Goal: Navigation & Orientation: Go to known website

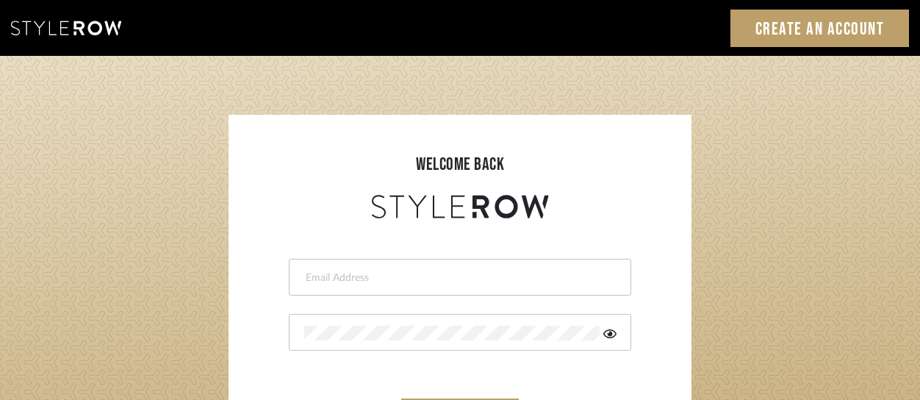
click at [447, 281] on input "email" at bounding box center [458, 277] width 308 height 15
type input "intern@meyerinteriors.com"
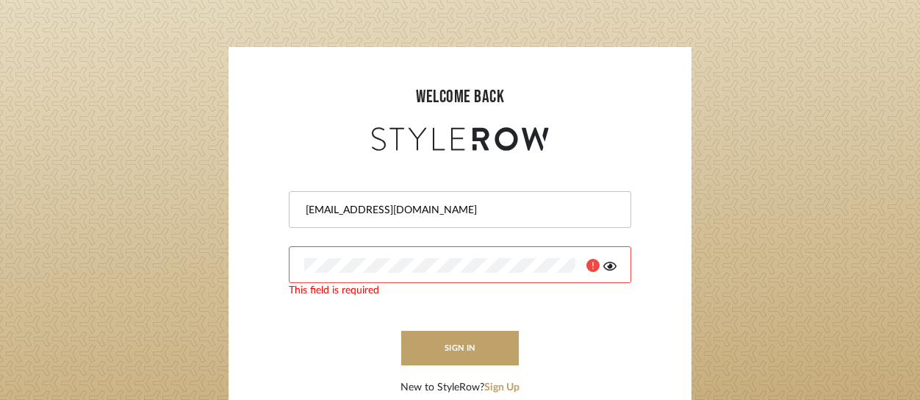
scroll to position [147, 0]
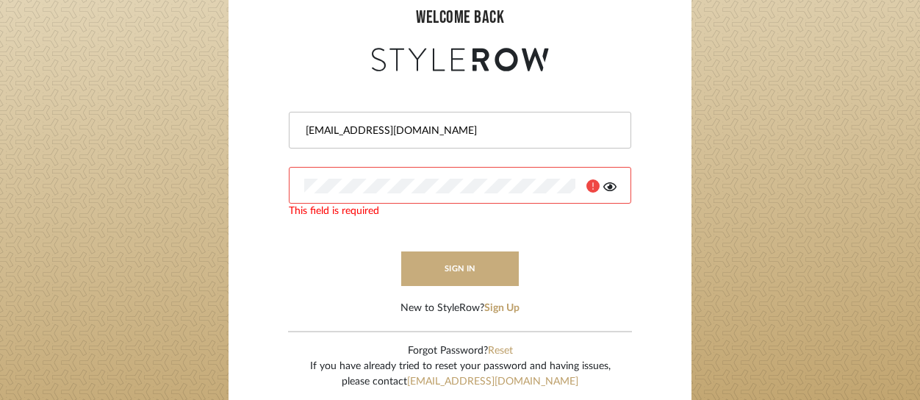
click at [420, 265] on button "sign in" at bounding box center [460, 268] width 118 height 35
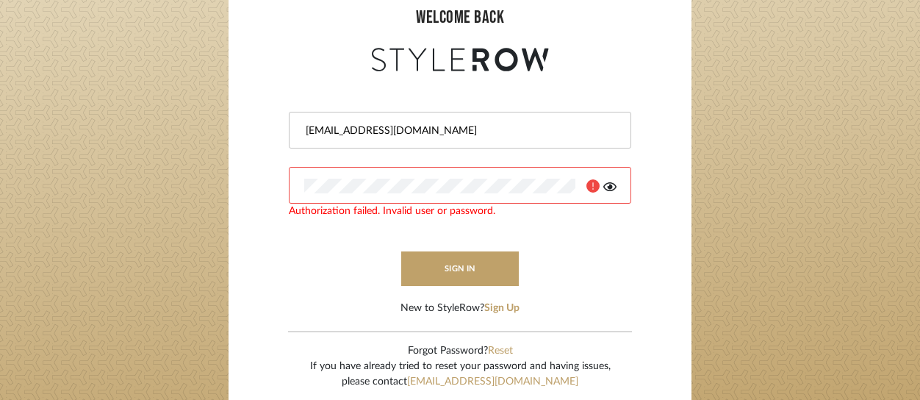
click at [608, 186] on icon at bounding box center [609, 186] width 13 height 9
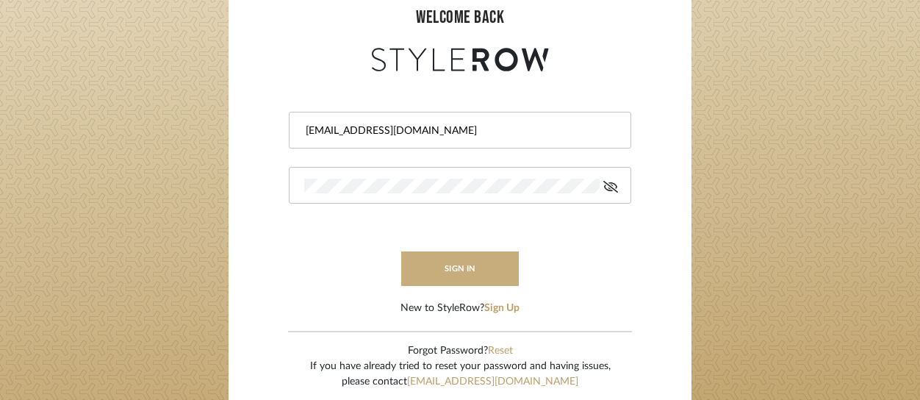
click at [448, 270] on button "sign in" at bounding box center [460, 268] width 118 height 35
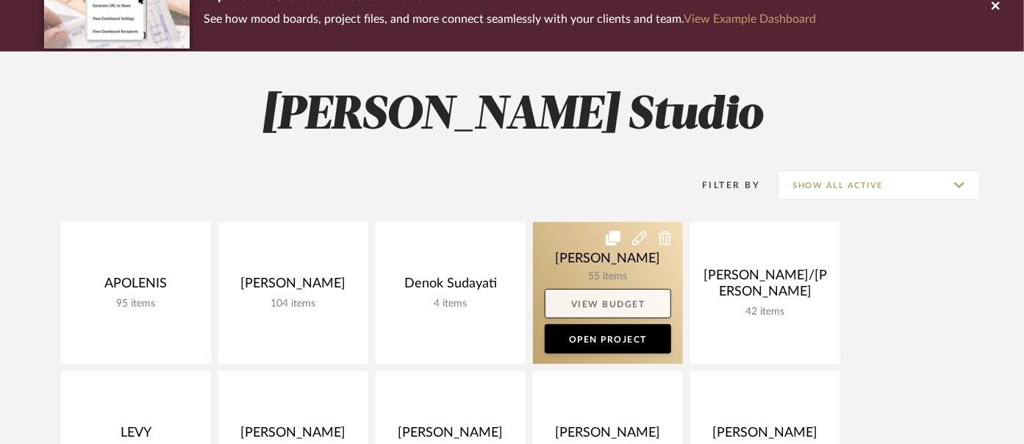
scroll to position [163, 0]
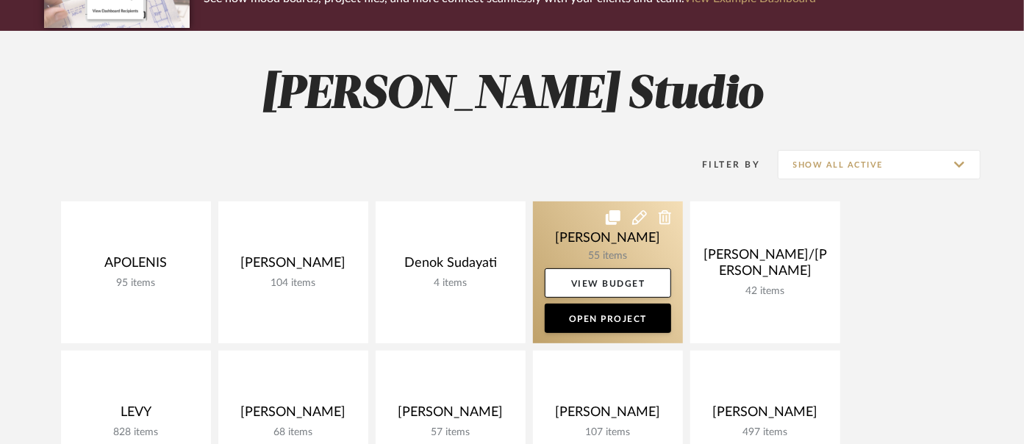
click at [603, 242] on link at bounding box center [608, 272] width 150 height 142
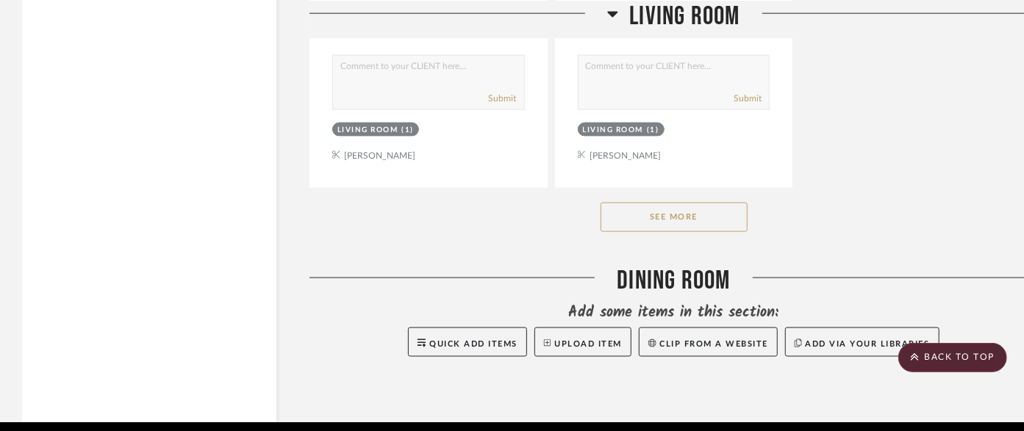
scroll to position [4245, 0]
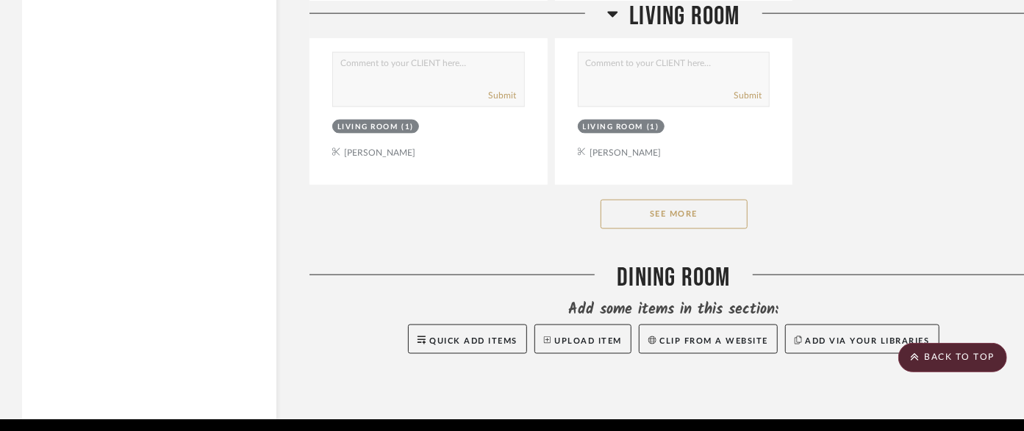
click at [637, 200] on button "See More" at bounding box center [673, 214] width 147 height 29
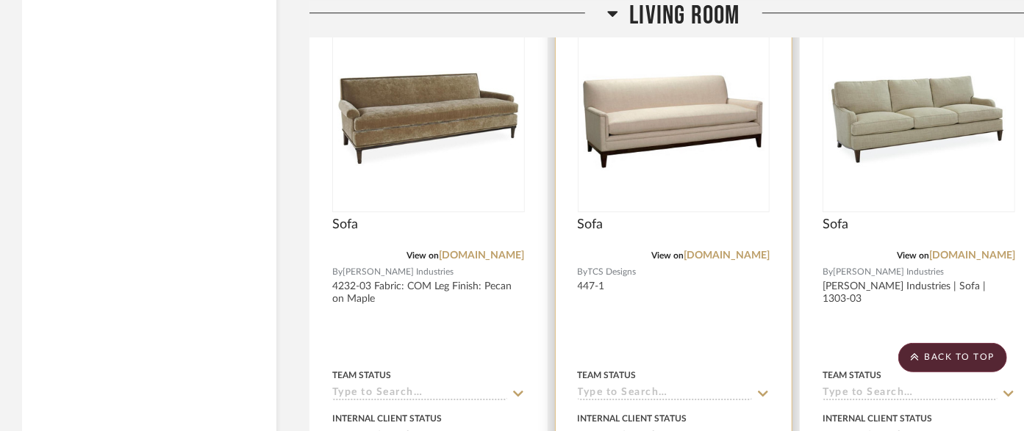
scroll to position [11592, 0]
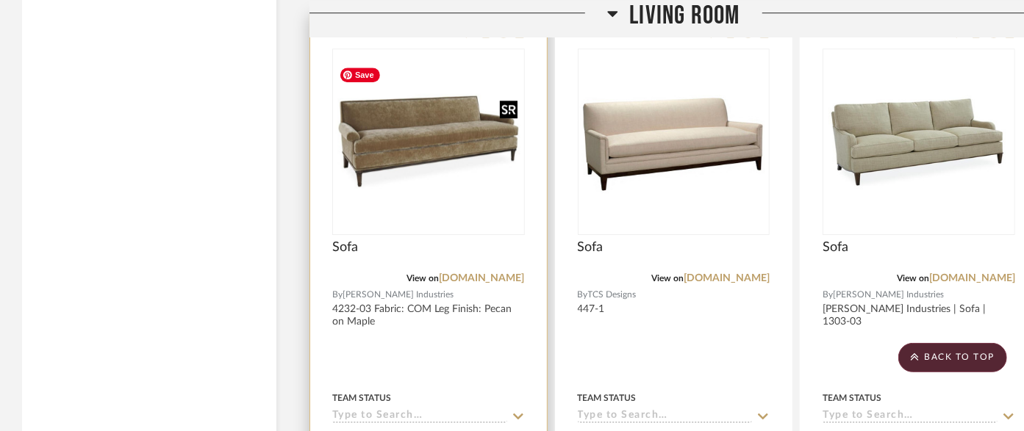
click at [400, 126] on img "0" at bounding box center [429, 142] width 190 height 122
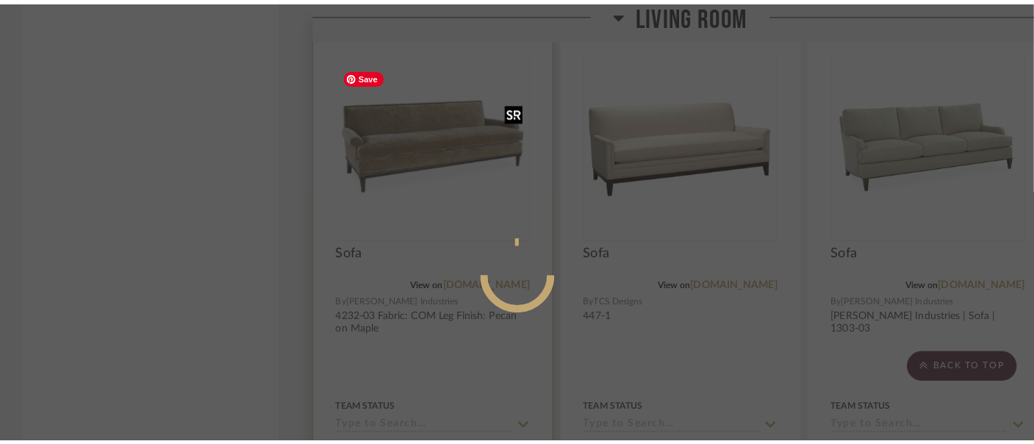
scroll to position [0, 0]
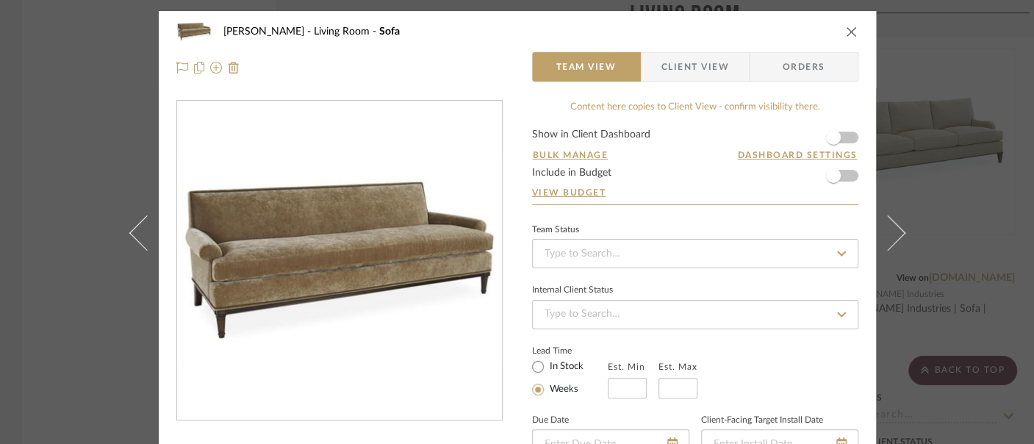
click at [846, 32] on icon "close" at bounding box center [852, 32] width 12 height 12
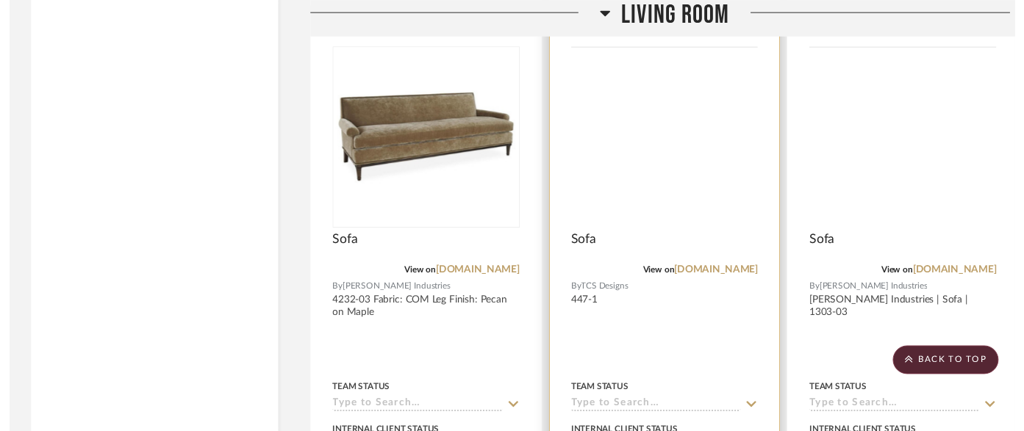
scroll to position [11592, 0]
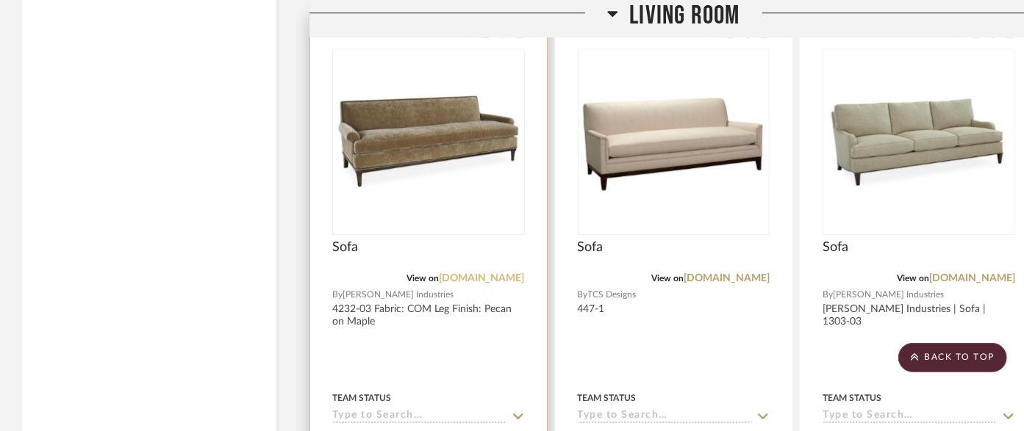
click at [468, 273] on link "[DOMAIN_NAME]" at bounding box center [482, 278] width 86 height 10
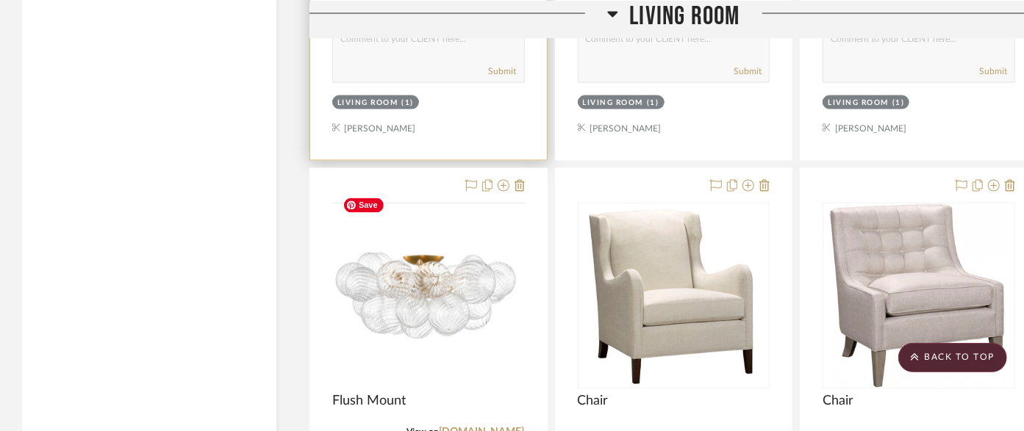
scroll to position [7429, 0]
